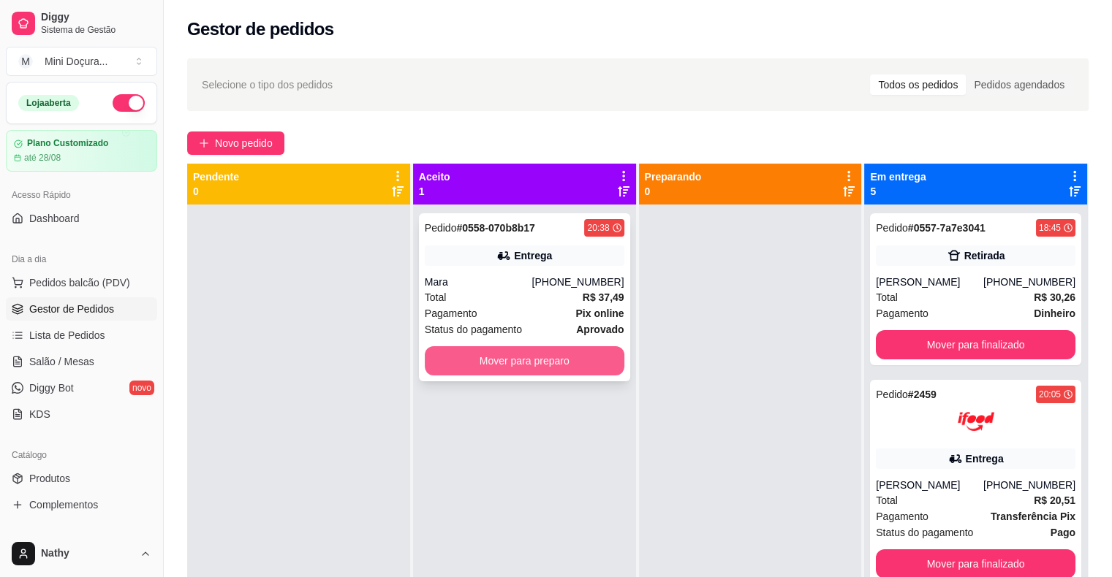
click at [571, 355] on button "Mover para preparo" at bounding box center [525, 360] width 200 height 29
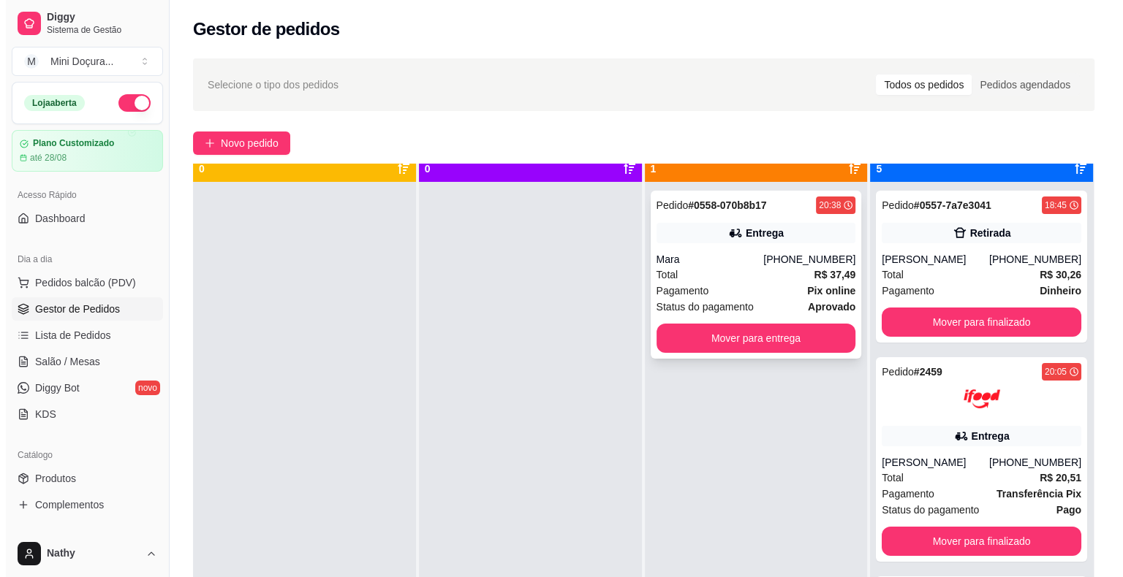
scroll to position [41, 0]
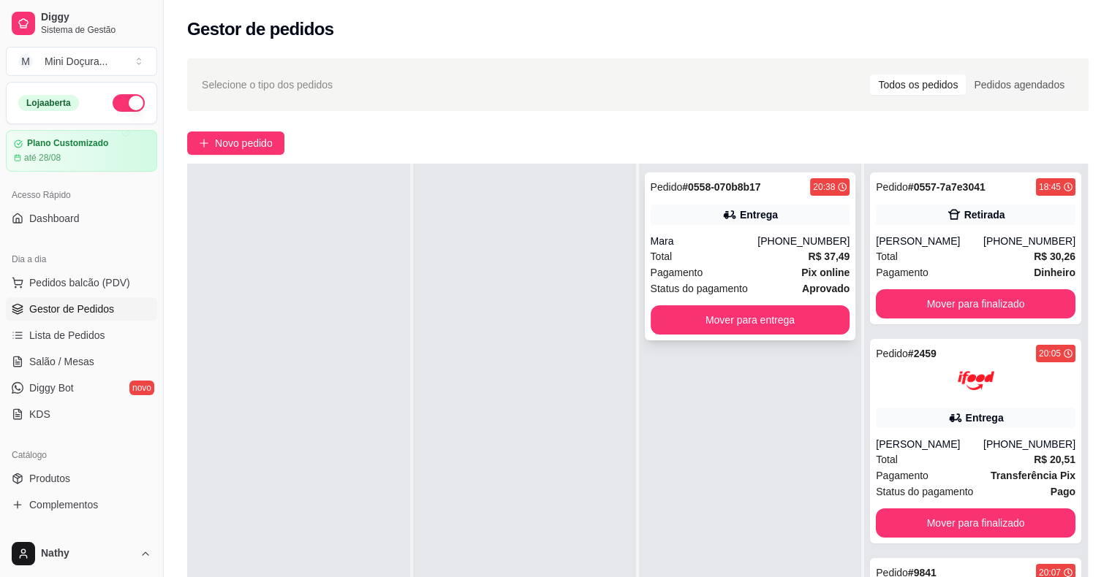
click at [730, 253] on div "Total R$ 37,49" at bounding box center [750, 256] width 200 height 16
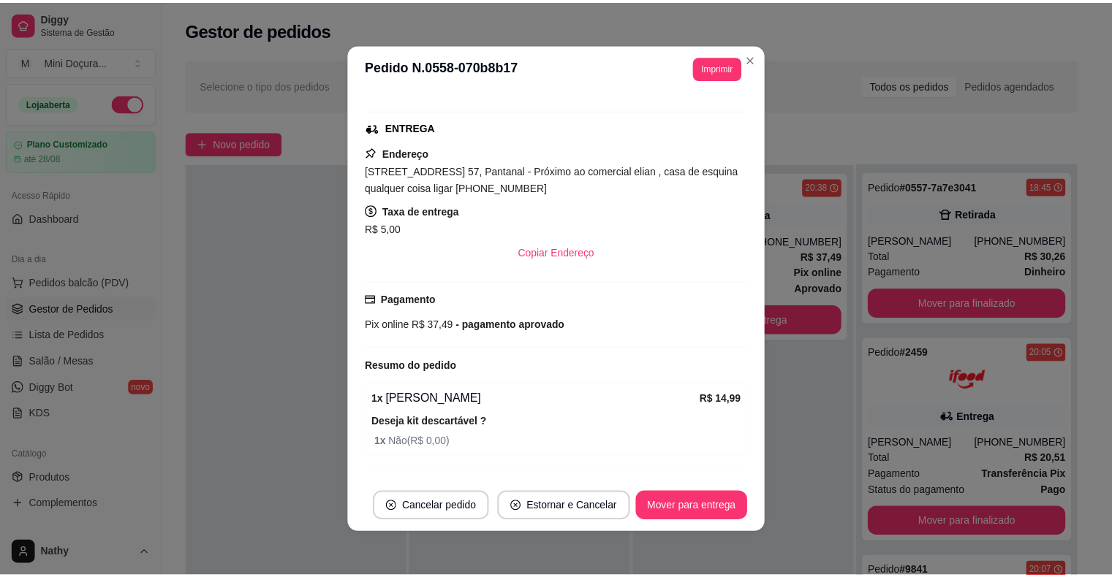
scroll to position [292, 0]
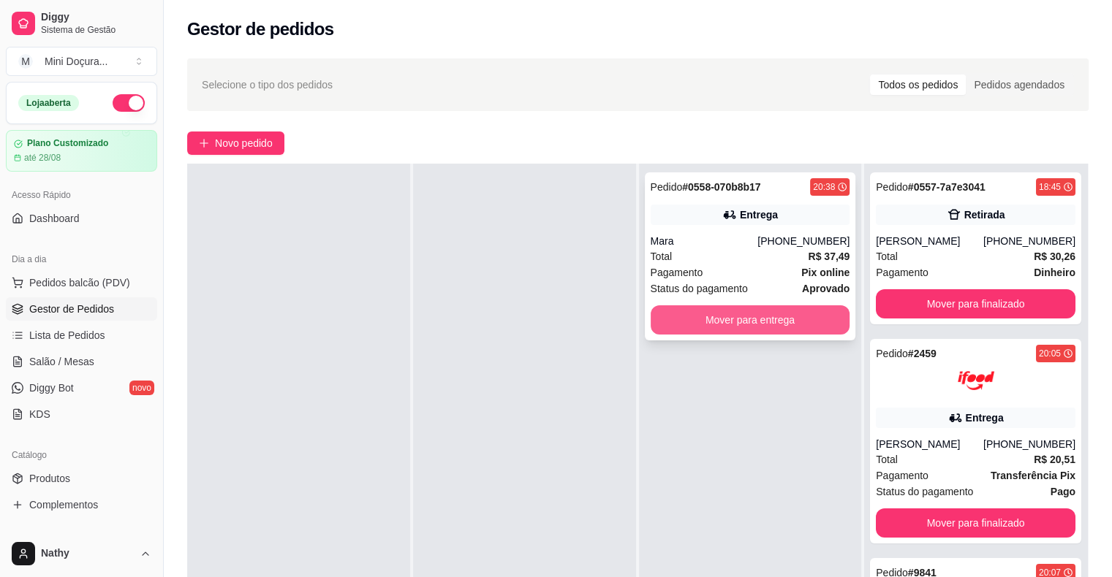
click at [713, 274] on div "Pagamento Pix online" at bounding box center [750, 273] width 200 height 16
click at [764, 327] on button "Mover para entrega" at bounding box center [750, 319] width 200 height 29
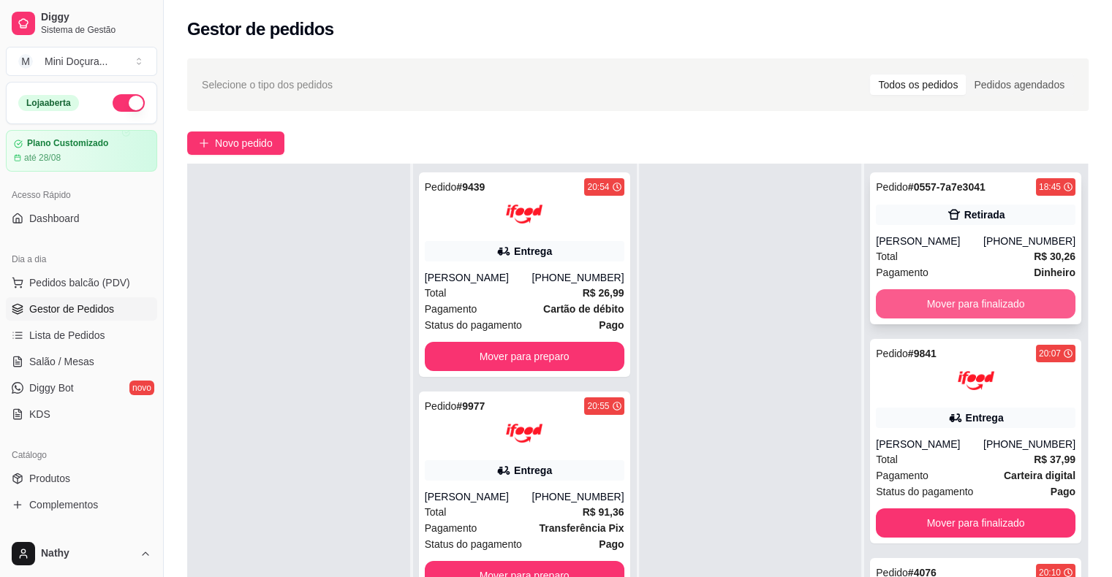
click at [925, 311] on button "Mover para finalizado" at bounding box center [976, 303] width 200 height 29
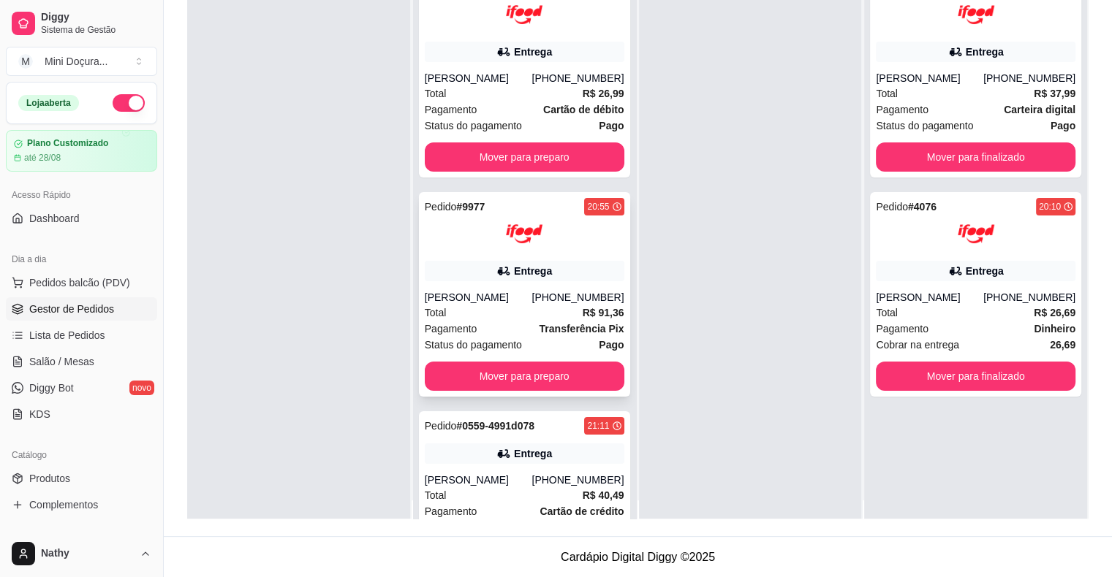
scroll to position [0, 0]
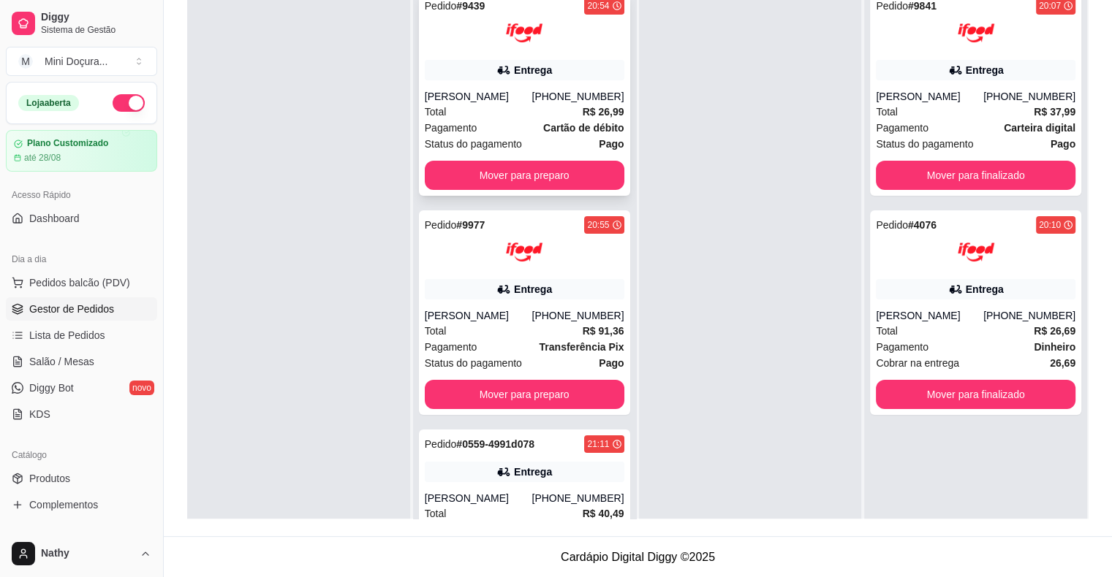
click at [517, 196] on div "Pedido # 9439 20:54 Entrega [PERSON_NAME] [PHONE_NUMBER] Total R$ 26,99 Pagamen…" at bounding box center [524, 93] width 211 height 205
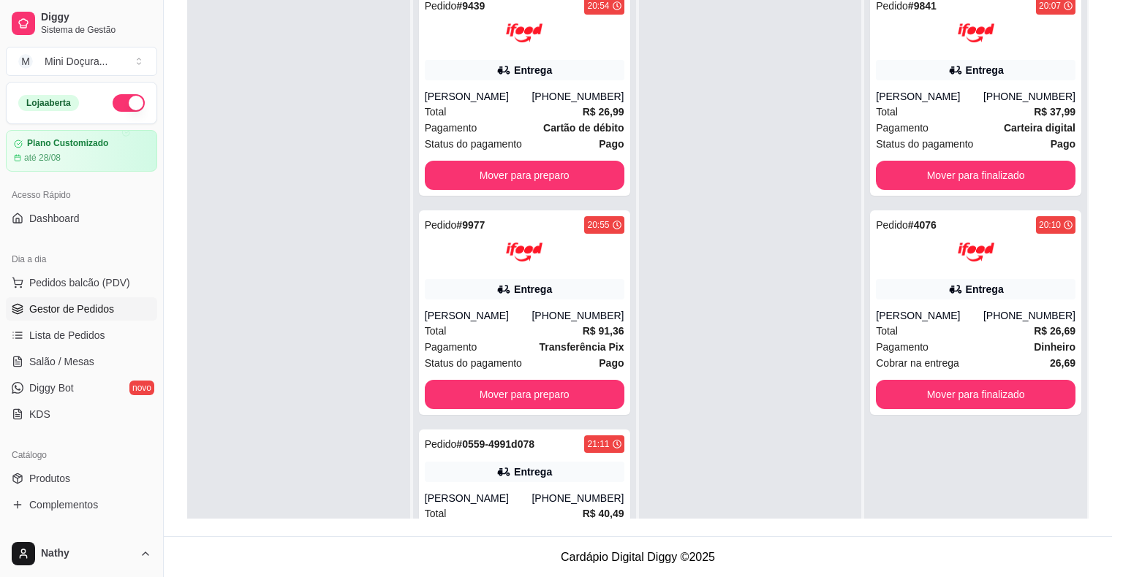
click at [512, 191] on div "Nome do cliente [PERSON_NAME]" at bounding box center [465, 202] width 194 height 32
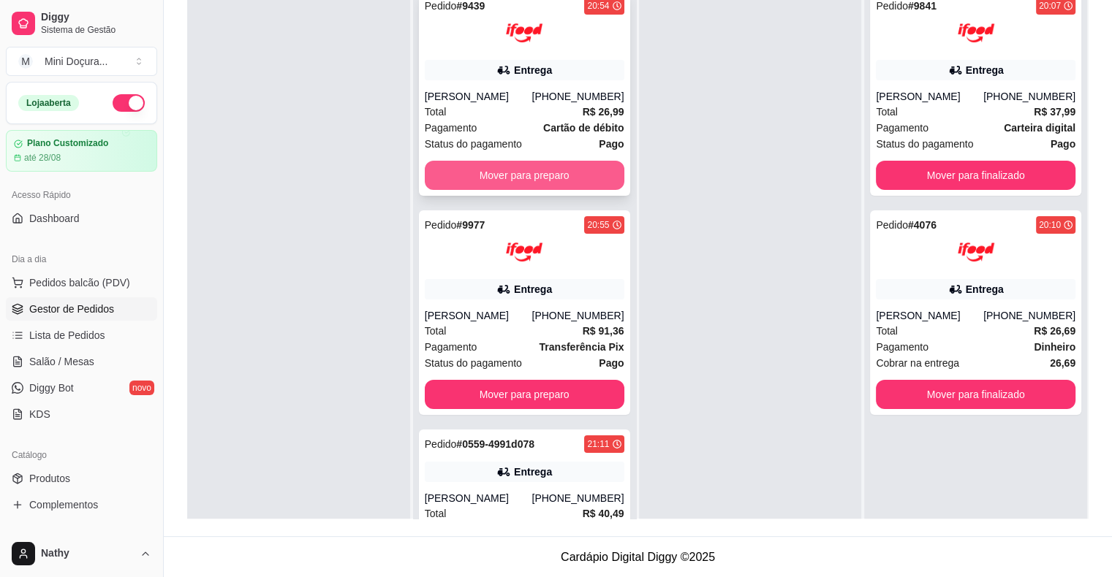
click at [563, 190] on button "Mover para preparo" at bounding box center [525, 175] width 200 height 29
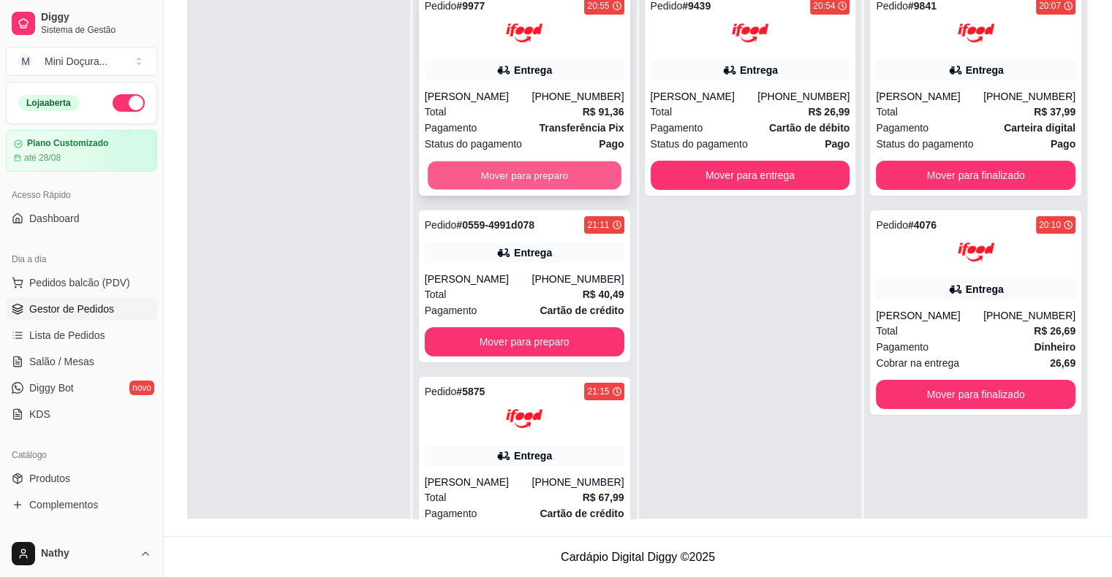
click at [562, 183] on button "Mover para preparo" at bounding box center [525, 176] width 194 height 29
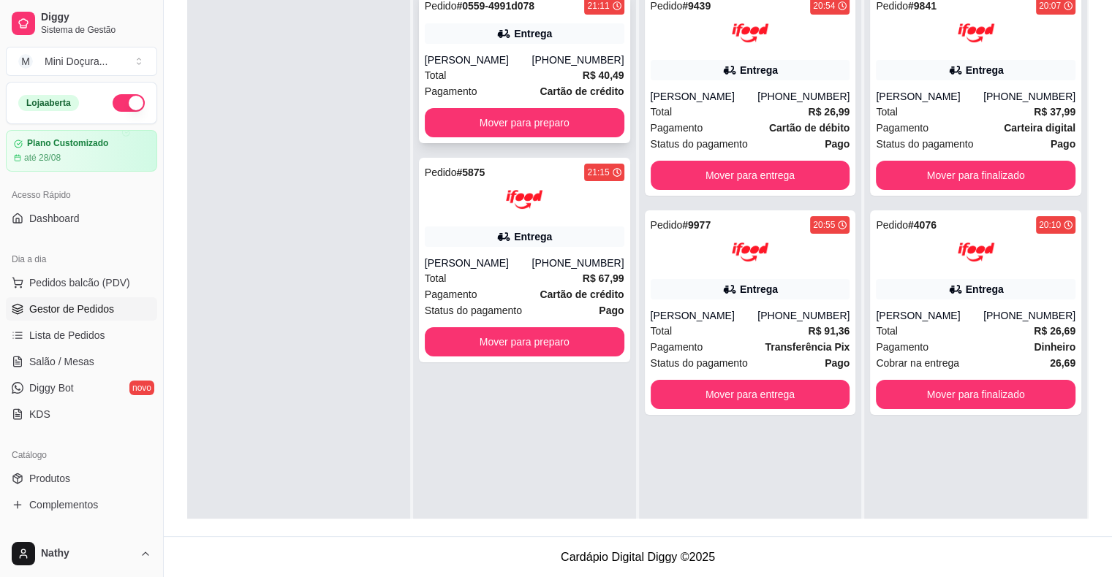
click at [567, 139] on div "Pedido # 0559-4991d078 21:11 Entrega [PERSON_NAME] [PHONE_NUMBER] Total R$ 40,4…" at bounding box center [524, 67] width 211 height 152
click at [590, 115] on button "Mover para preparo" at bounding box center [525, 123] width 194 height 29
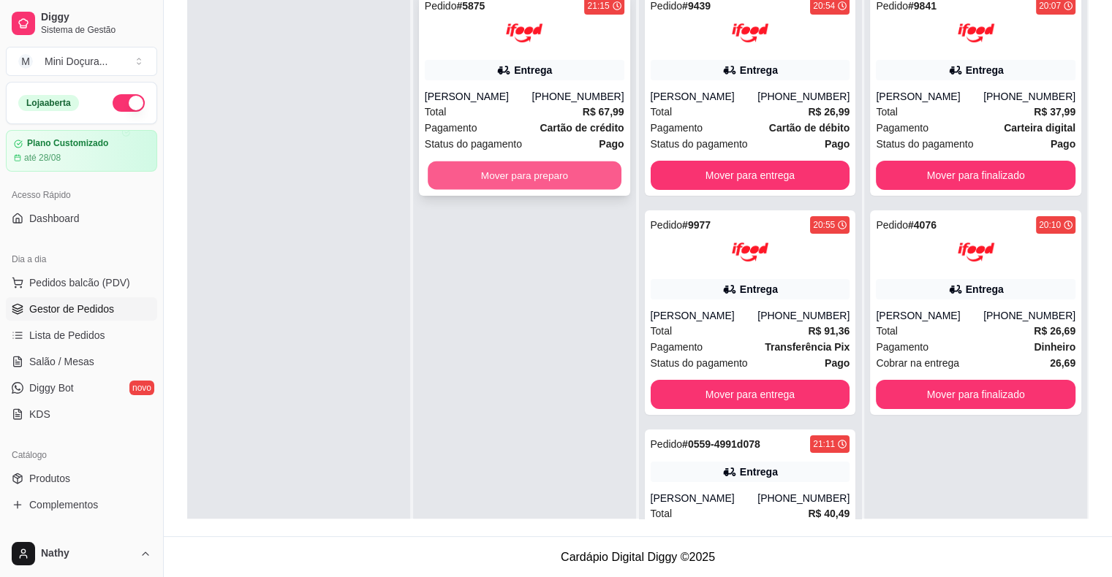
click at [579, 171] on button "Mover para preparo" at bounding box center [525, 176] width 194 height 29
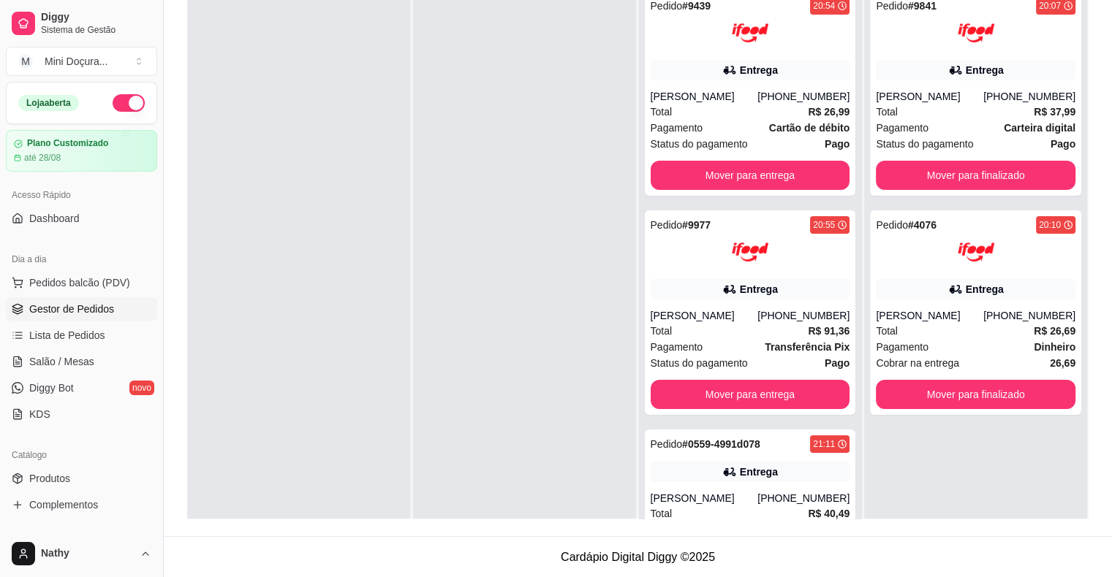
click at [43, 302] on span "Gestor de Pedidos" at bounding box center [71, 309] width 85 height 15
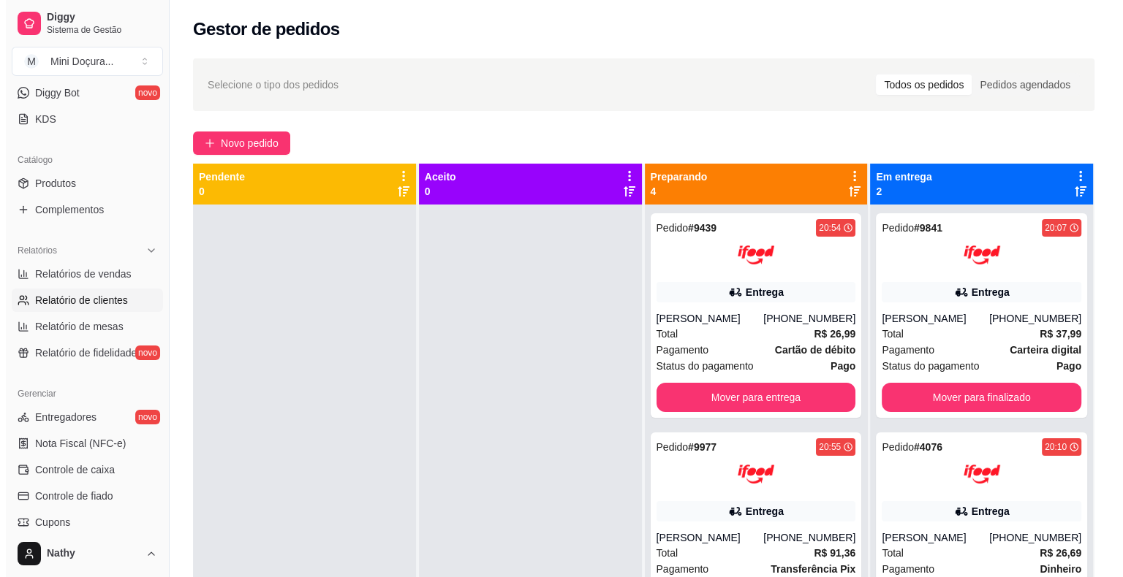
scroll to position [438, 0]
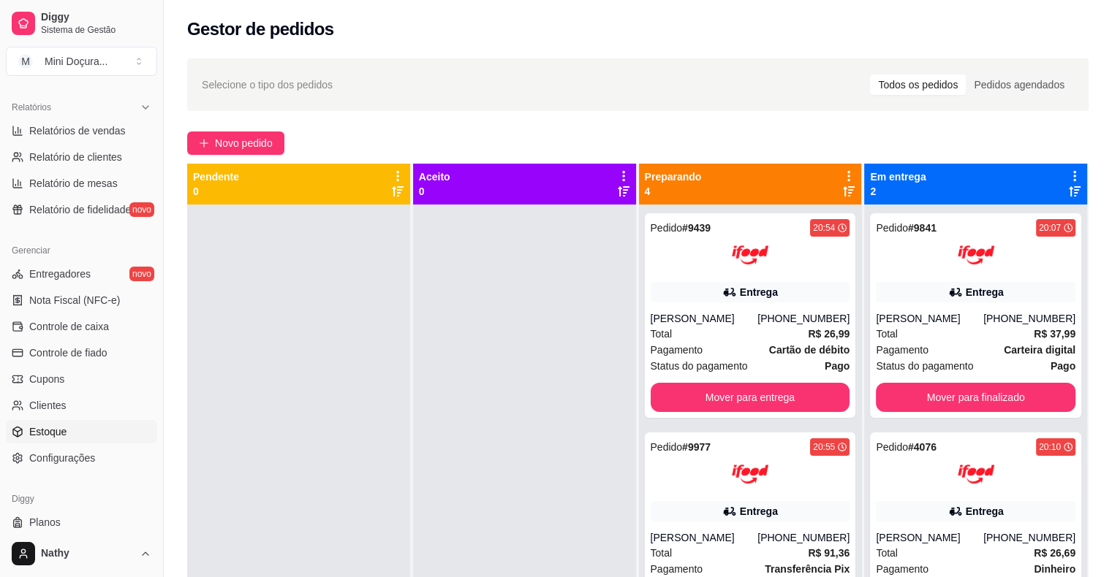
click at [107, 437] on link "Estoque" at bounding box center [81, 431] width 151 height 23
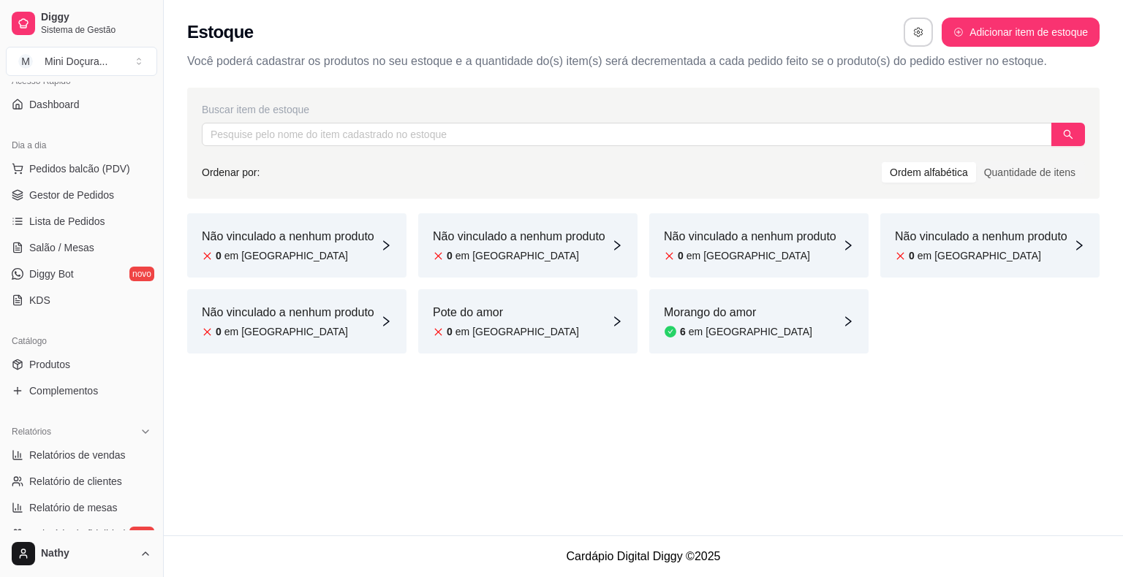
scroll to position [219, 0]
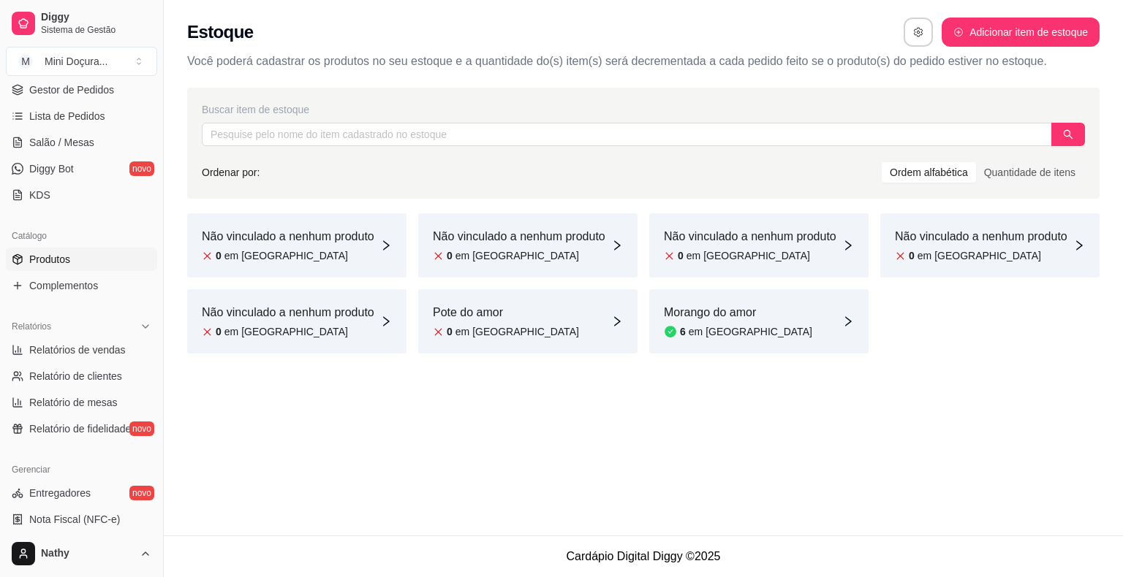
drag, startPoint x: 69, startPoint y: 259, endPoint x: 98, endPoint y: 266, distance: 30.1
click at [70, 259] on link "Produtos" at bounding box center [81, 259] width 151 height 23
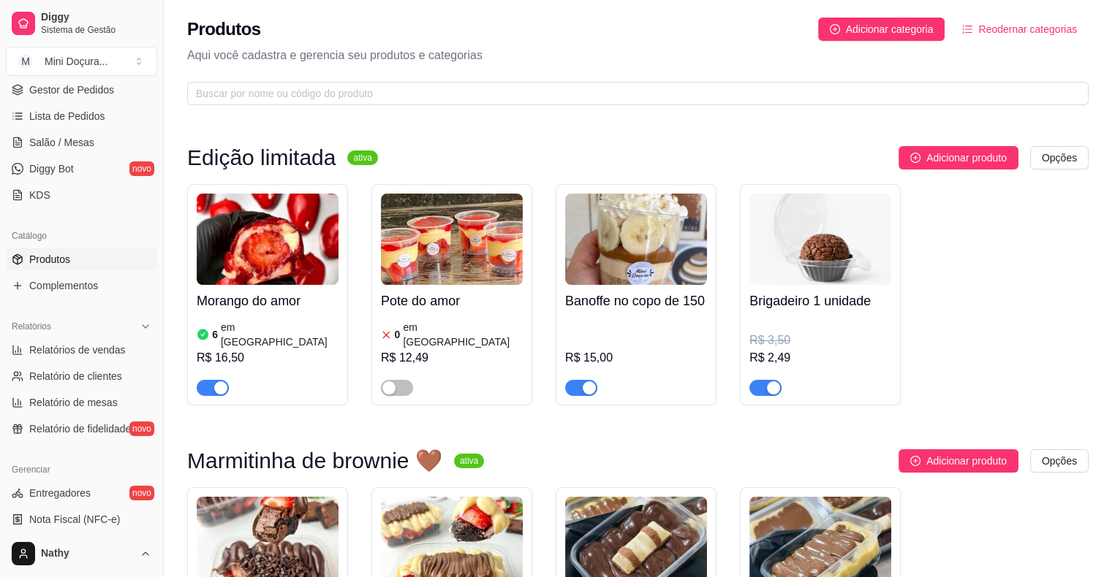
click at [316, 331] on div "6 em [GEOGRAPHIC_DATA]" at bounding box center [268, 334] width 142 height 29
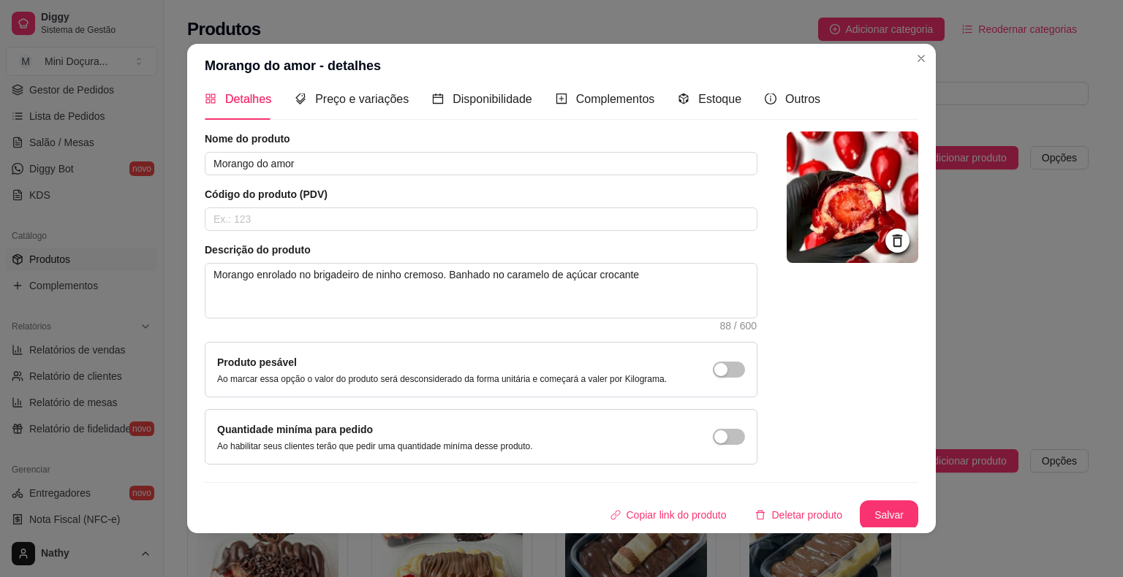
scroll to position [3, 0]
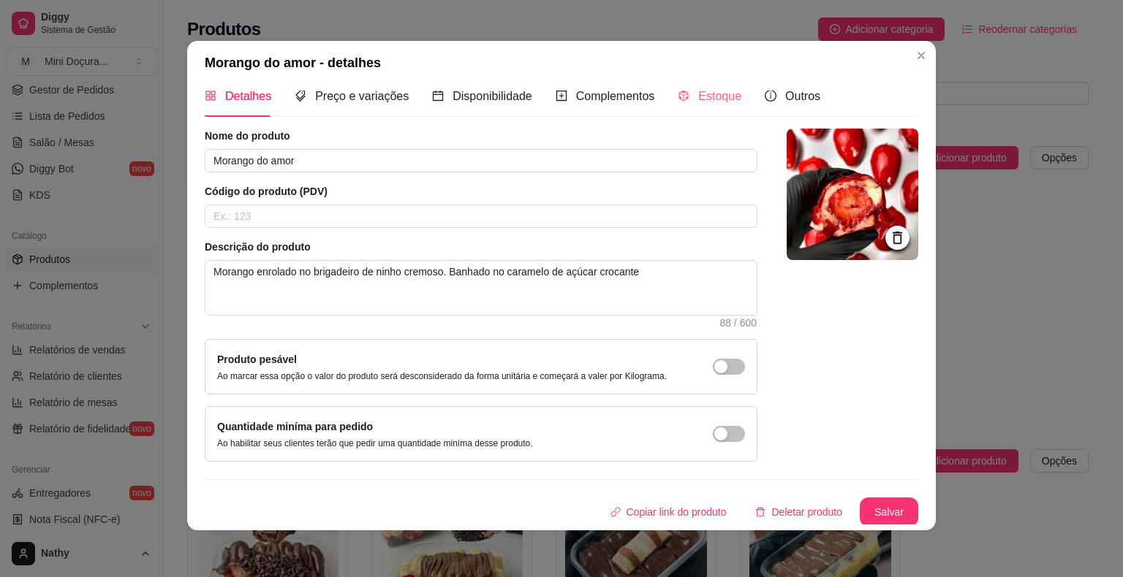
click at [692, 106] on div "Estoque" at bounding box center [709, 96] width 64 height 42
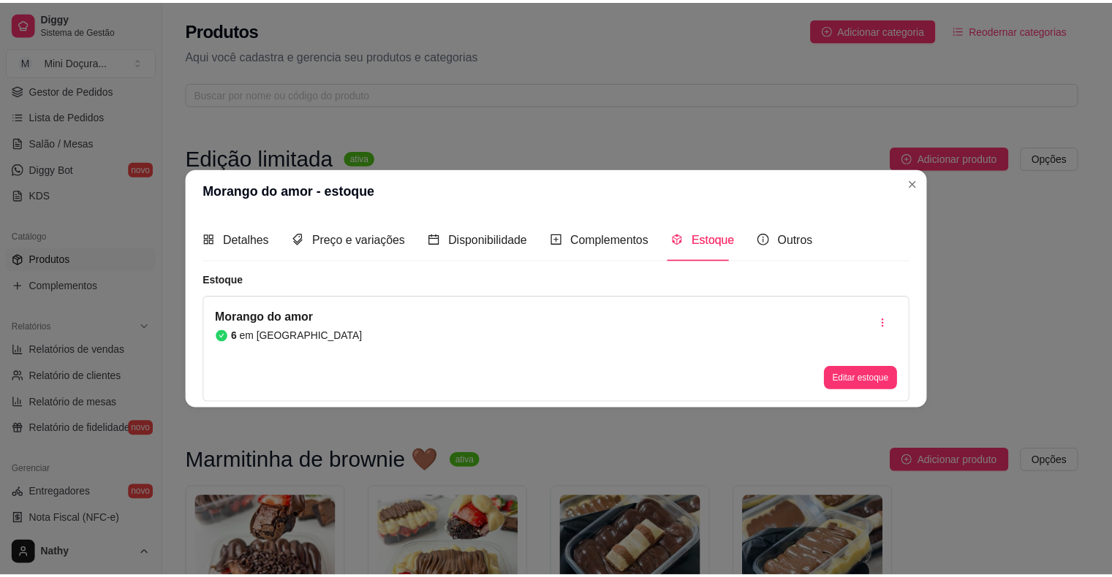
scroll to position [0, 0]
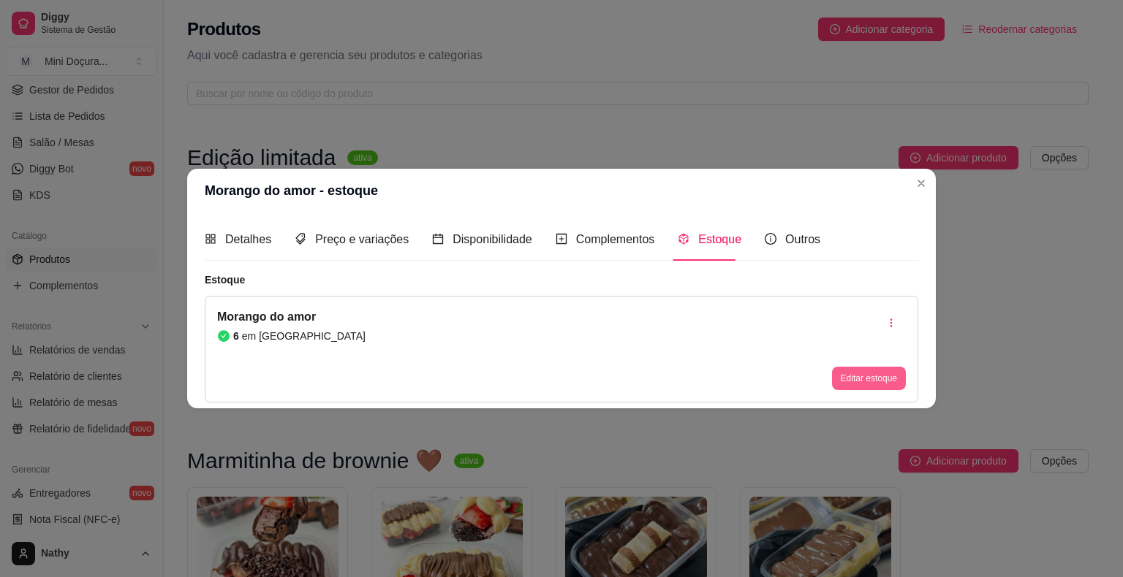
click at [854, 374] on button "Editar estoque" at bounding box center [869, 378] width 74 height 23
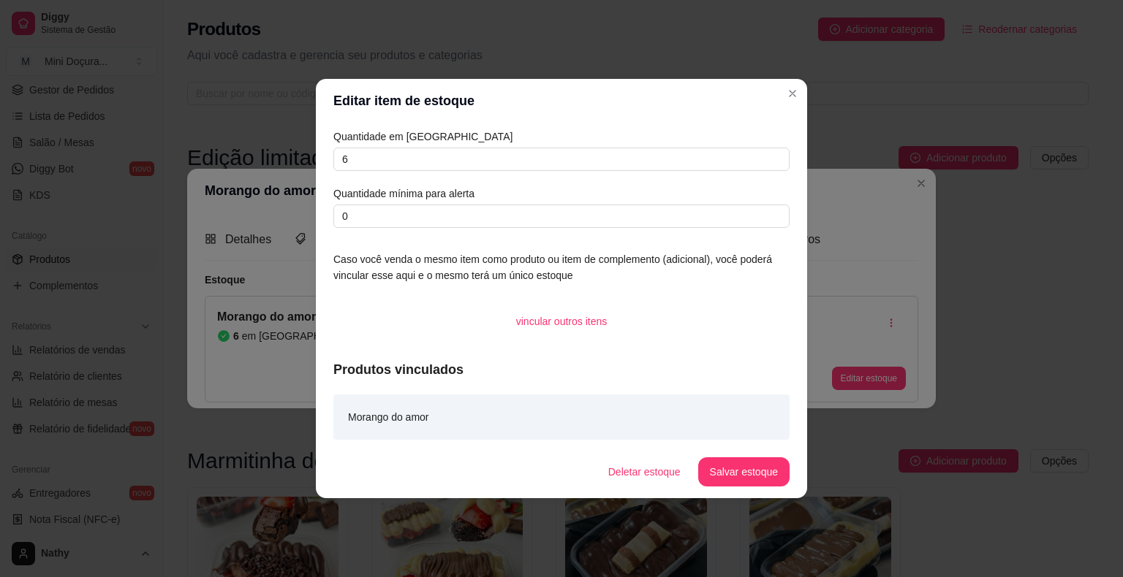
click at [360, 172] on div "Quantidade em estoque 6 Quantidade mínima para alerta 0" at bounding box center [561, 178] width 456 height 99
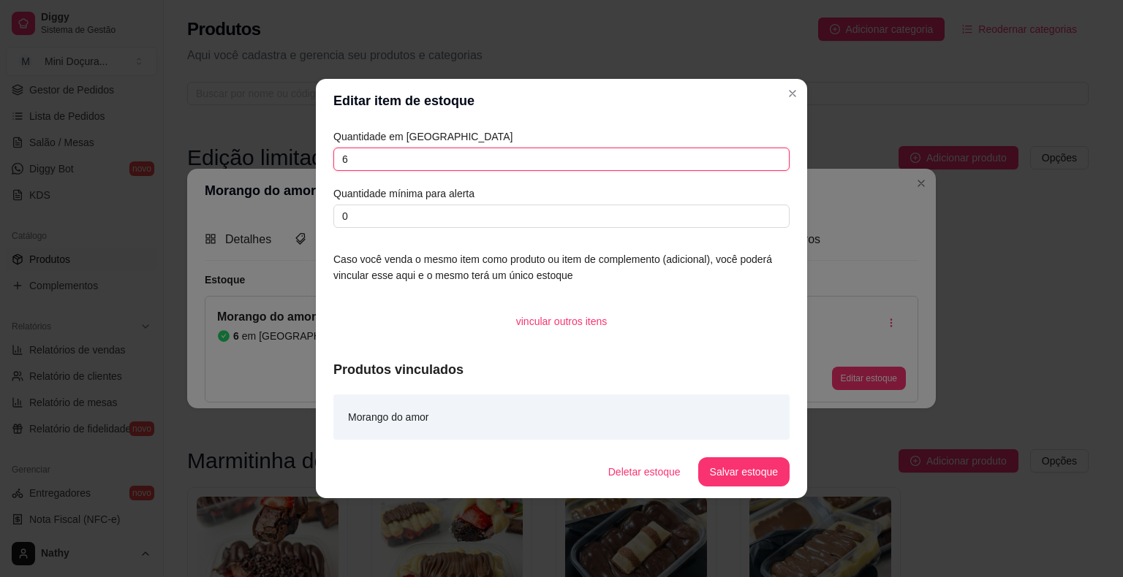
click at [357, 166] on input "6" at bounding box center [561, 159] width 456 height 23
type input "1"
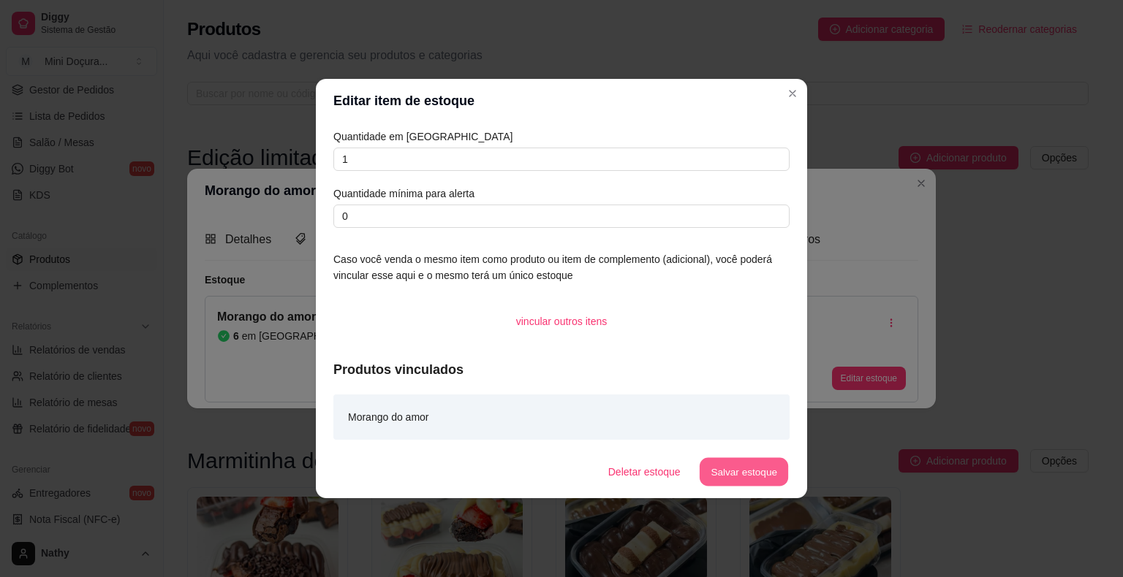
click at [744, 469] on button "Salvar estoque" at bounding box center [743, 472] width 89 height 29
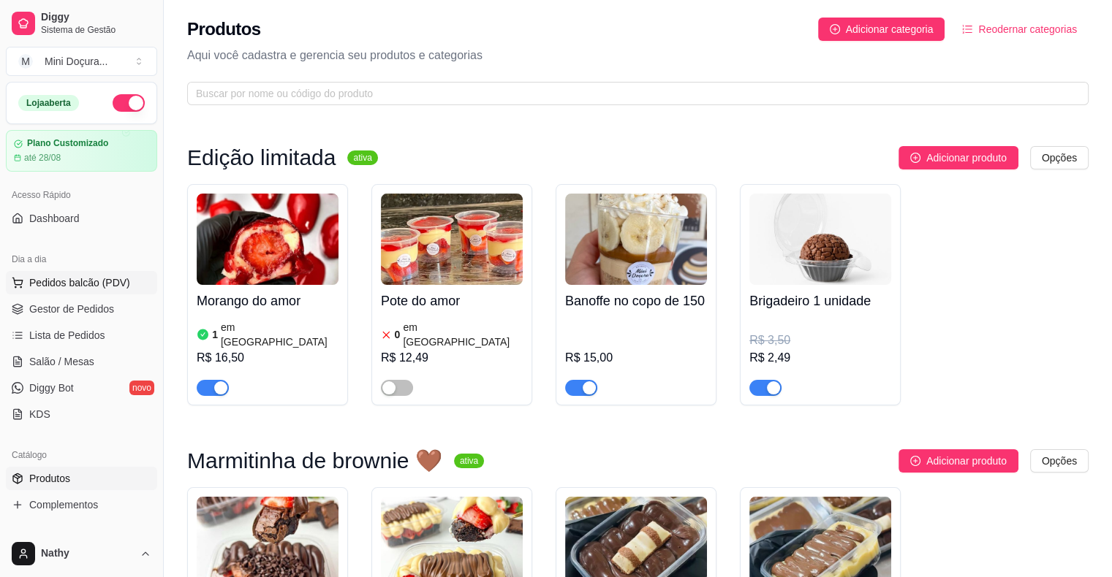
click at [94, 294] on button "Pedidos balcão (PDV)" at bounding box center [81, 282] width 151 height 23
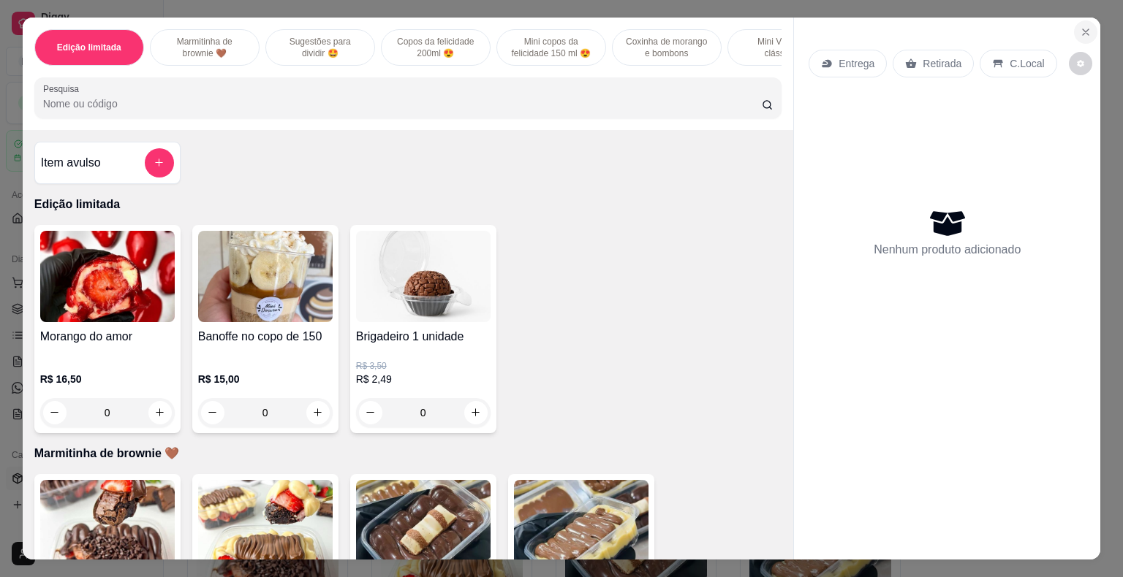
click at [1079, 26] on icon "Close" at bounding box center [1085, 32] width 12 height 12
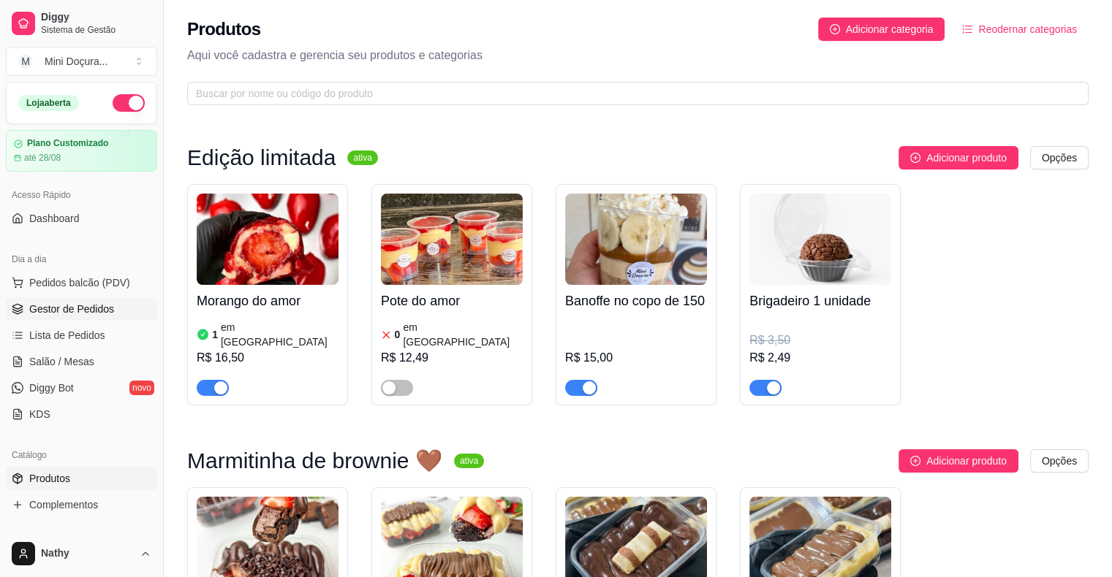
click at [82, 314] on span "Gestor de Pedidos" at bounding box center [71, 309] width 85 height 15
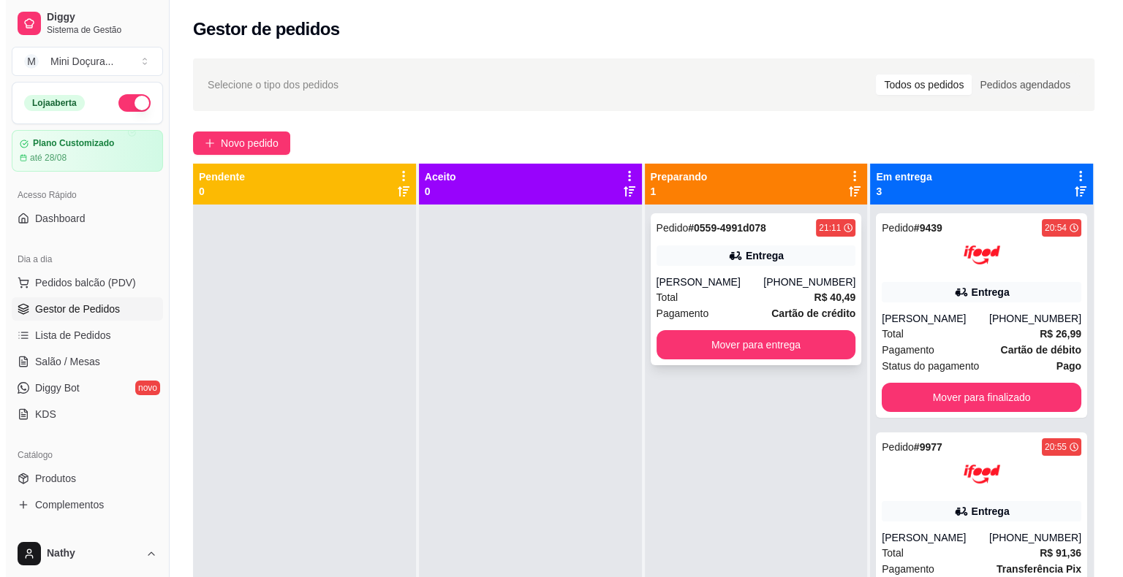
scroll to position [41, 0]
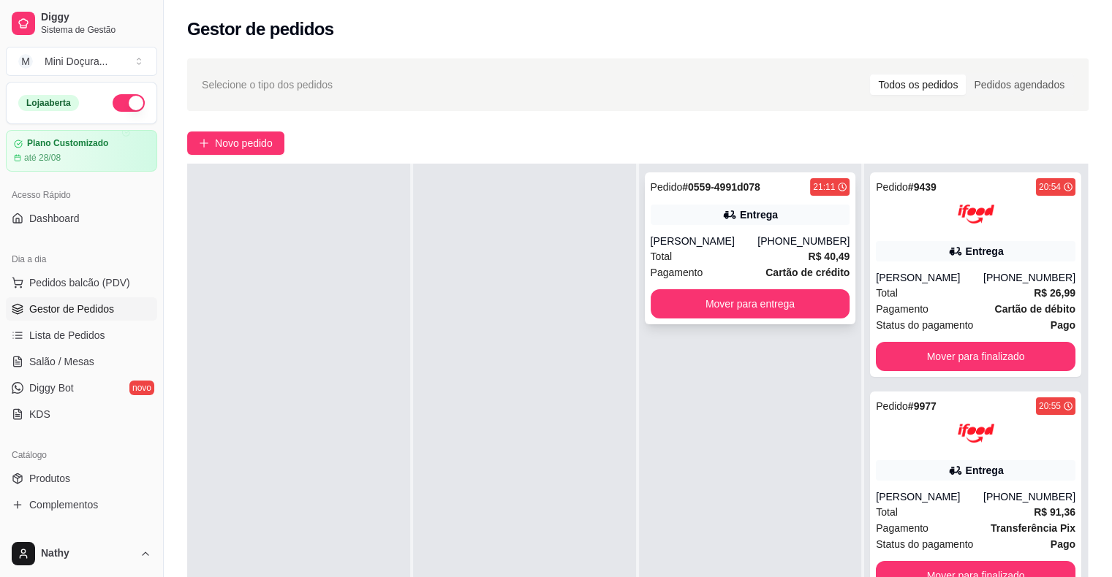
click at [719, 252] on div "Total R$ 40,49" at bounding box center [750, 256] width 200 height 16
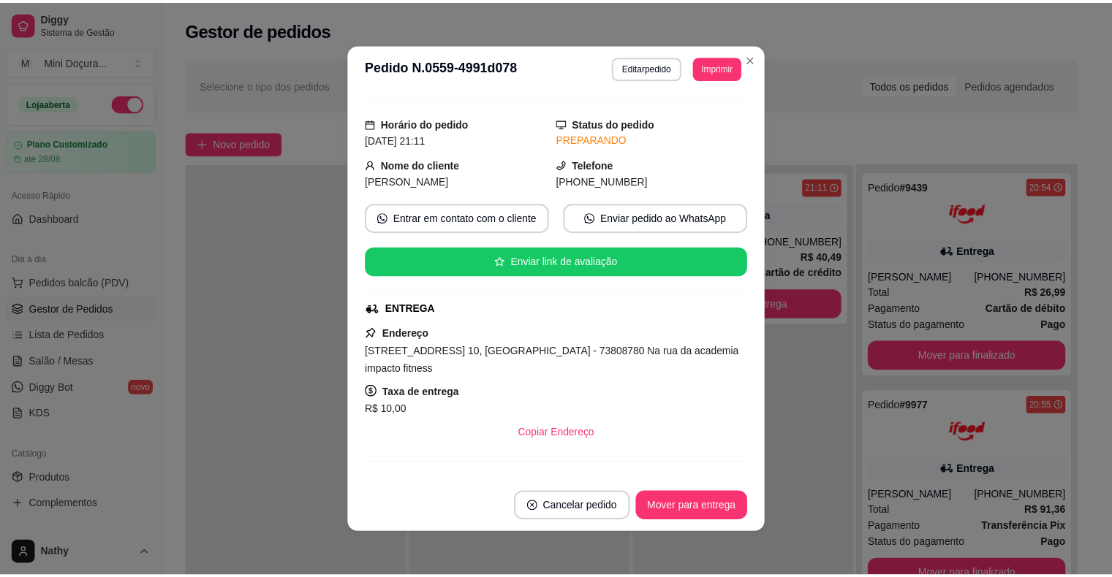
scroll to position [0, 0]
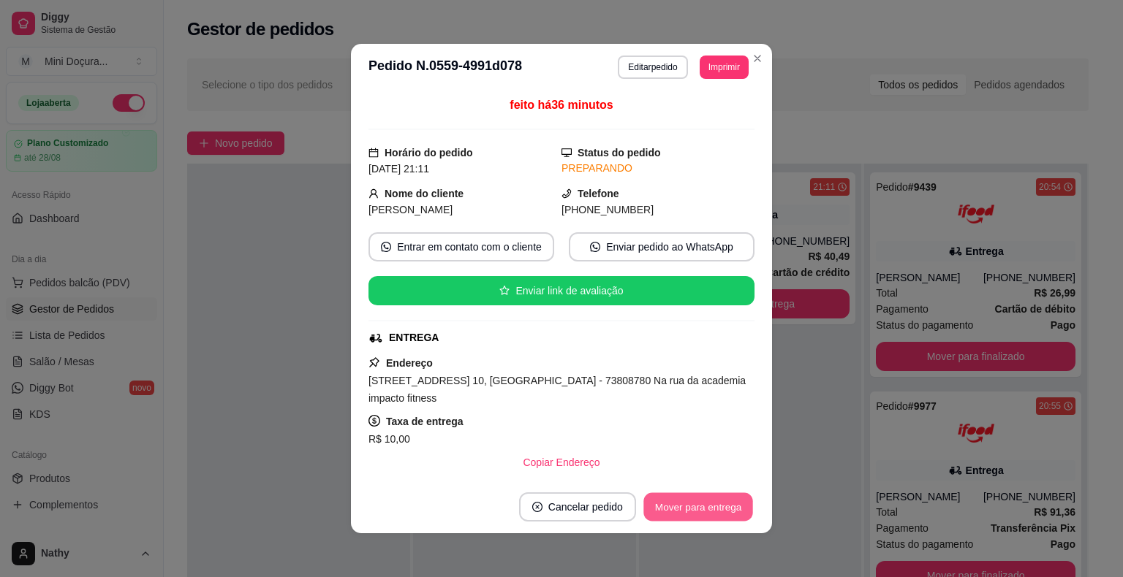
click at [709, 514] on button "Mover para entrega" at bounding box center [698, 507] width 110 height 29
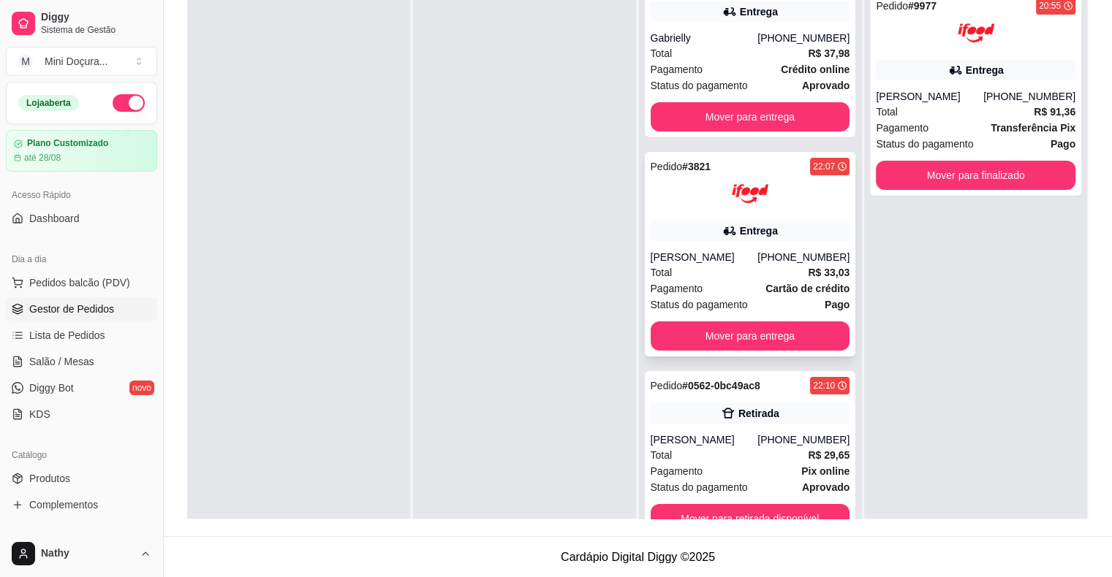
scroll to position [36, 0]
click at [724, 512] on button "Mover para retirada disponível" at bounding box center [750, 519] width 194 height 29
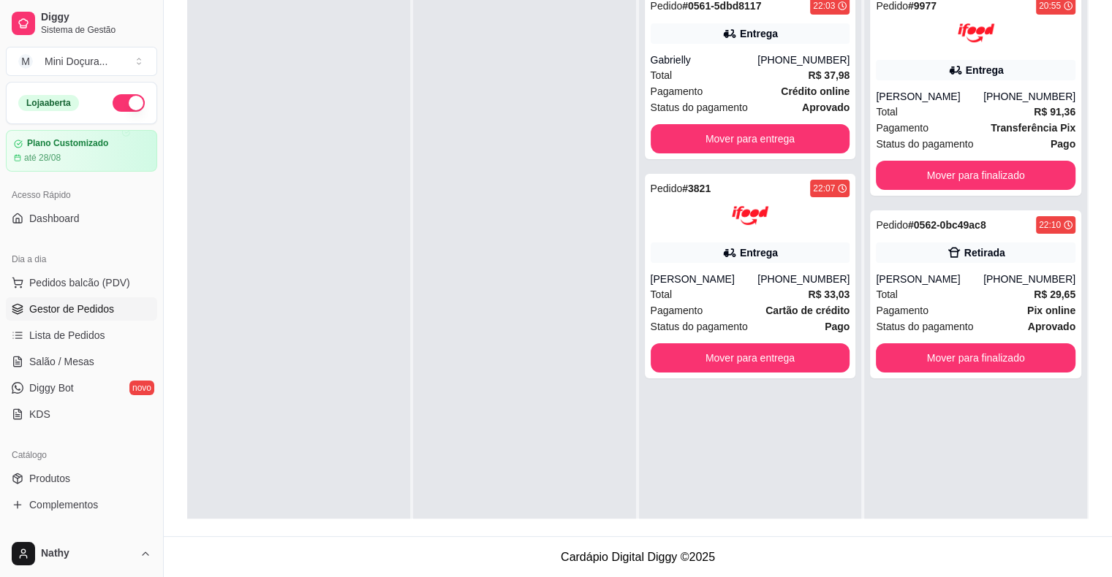
scroll to position [0, 0]
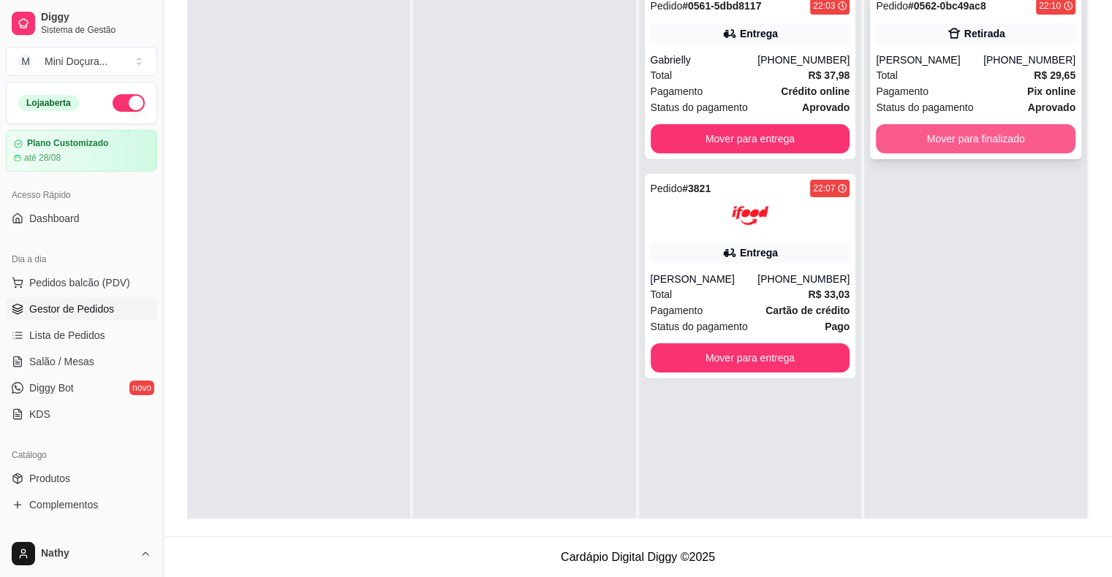
click at [932, 151] on button "Mover para finalizado" at bounding box center [976, 138] width 200 height 29
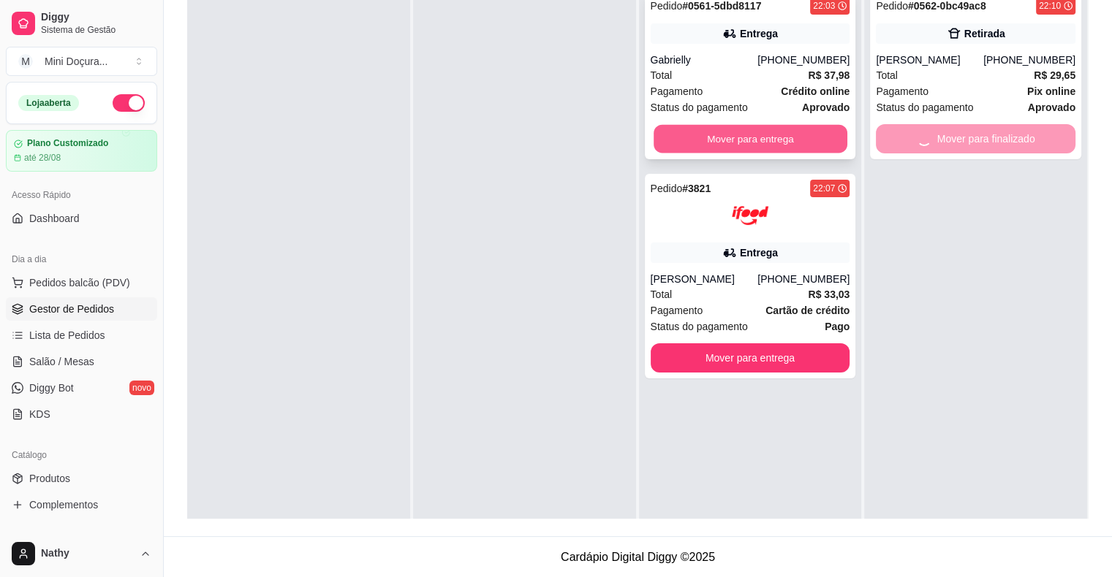
click at [804, 132] on button "Mover para entrega" at bounding box center [750, 139] width 194 height 29
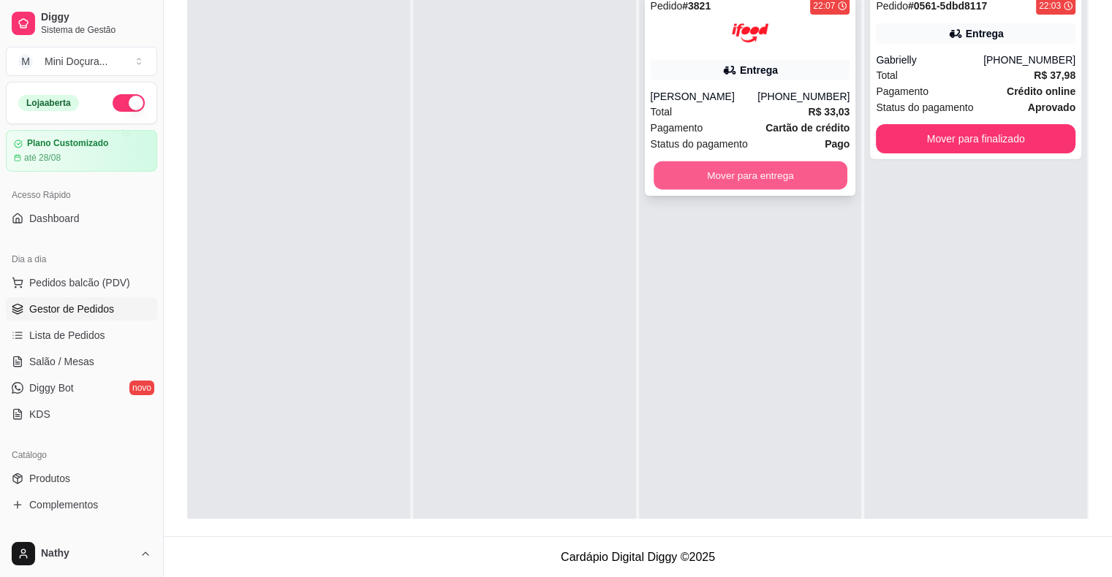
click at [812, 180] on button "Mover para entrega" at bounding box center [750, 176] width 194 height 29
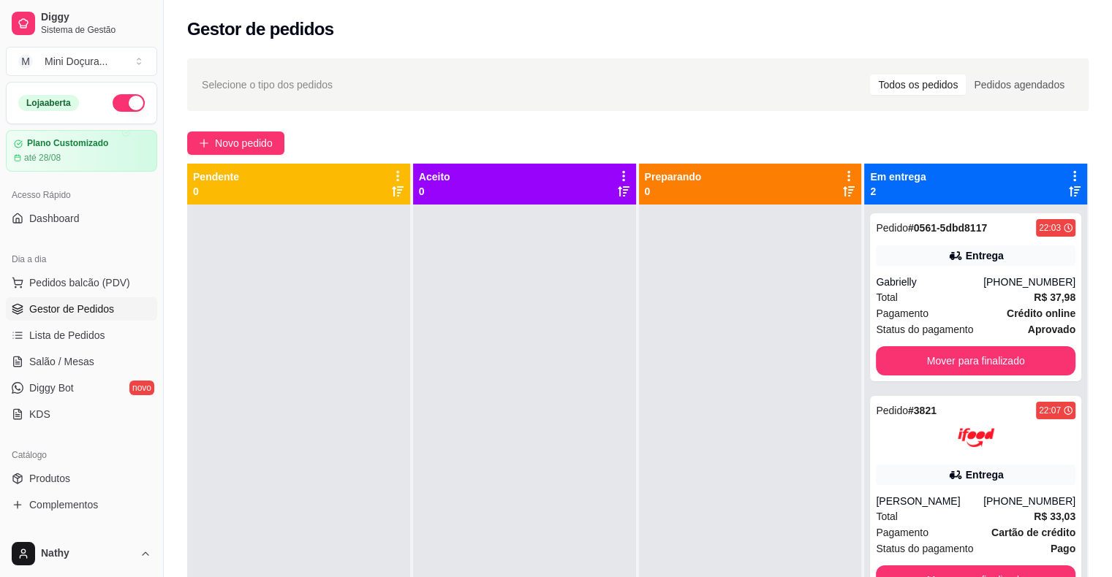
click at [1037, 1] on div "Gestor de pedidos" at bounding box center [638, 25] width 948 height 50
